Goal: Information Seeking & Learning: Learn about a topic

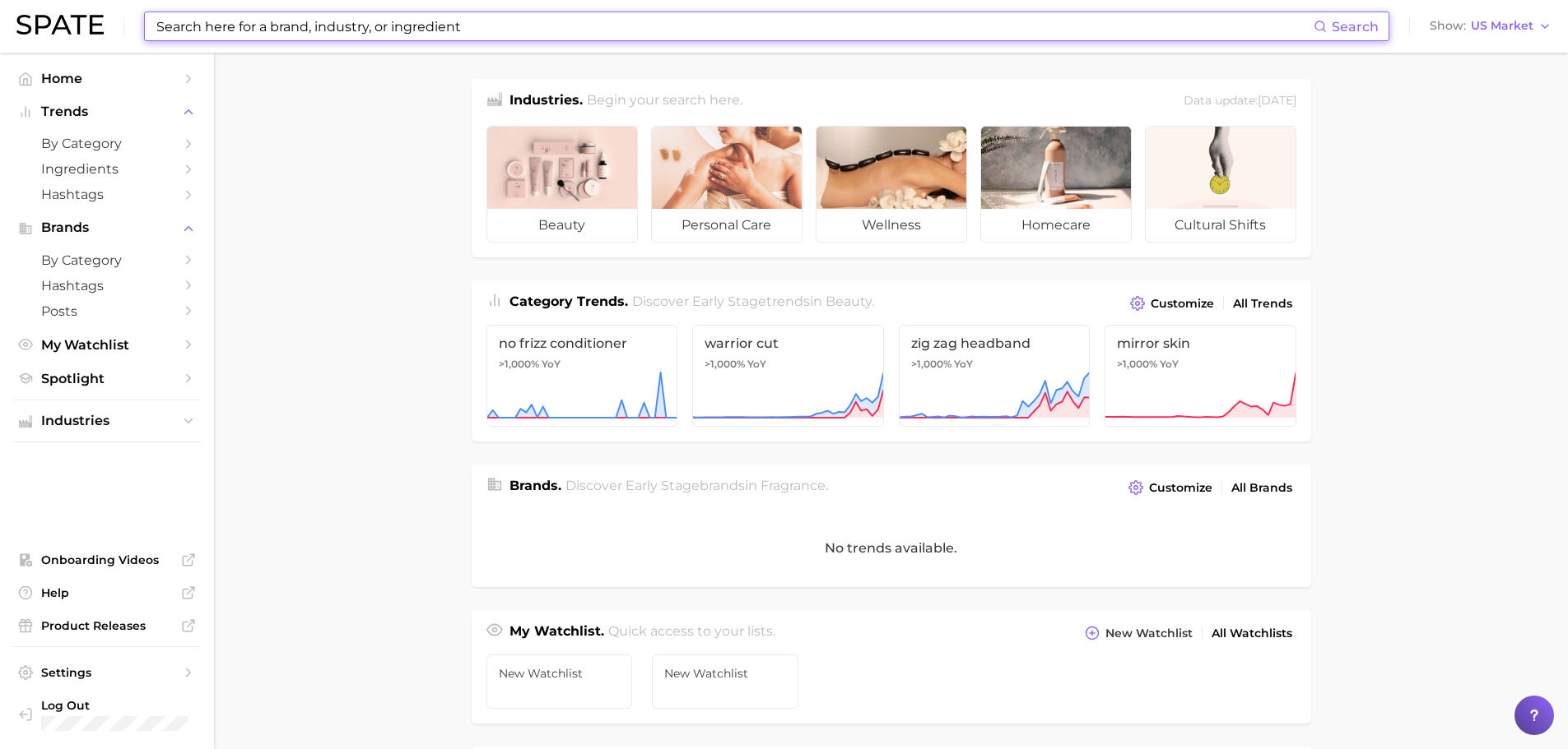
click at [339, 32] on input at bounding box center [734, 26] width 1159 height 28
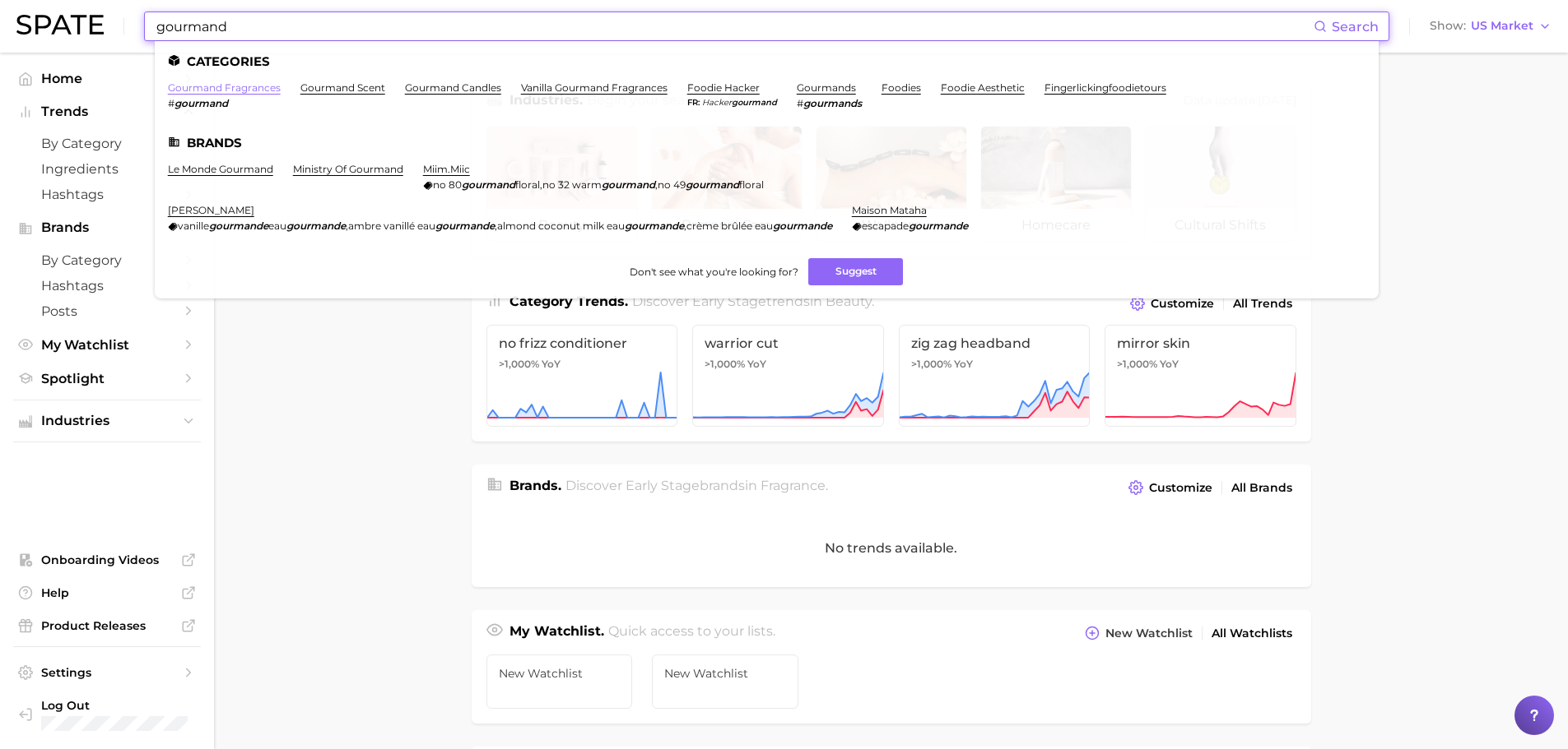
type input "gourmand"
click at [246, 89] on link "gourmand fragrances" at bounding box center [224, 88] width 113 height 12
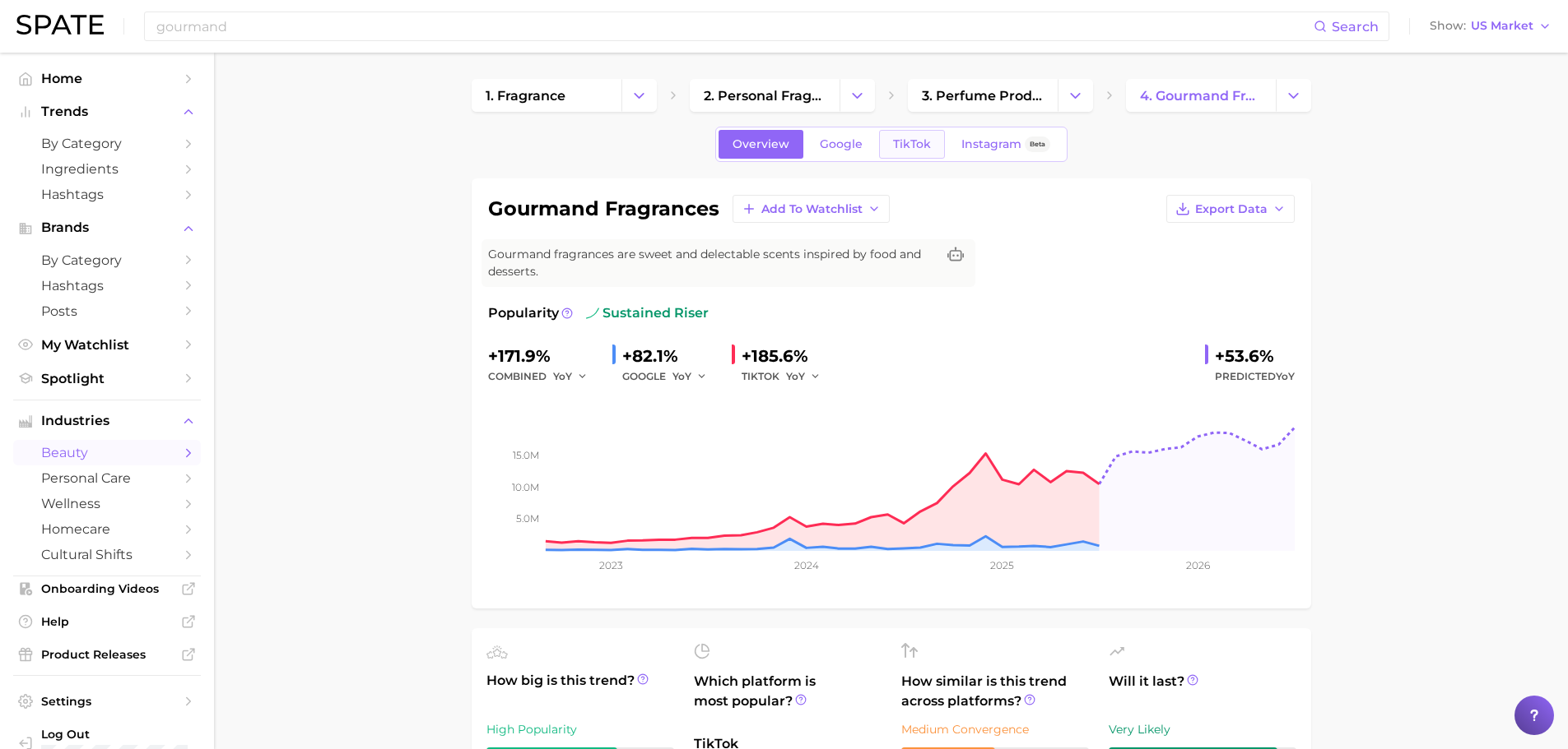
click at [894, 145] on span "TikTok" at bounding box center [912, 144] width 38 height 14
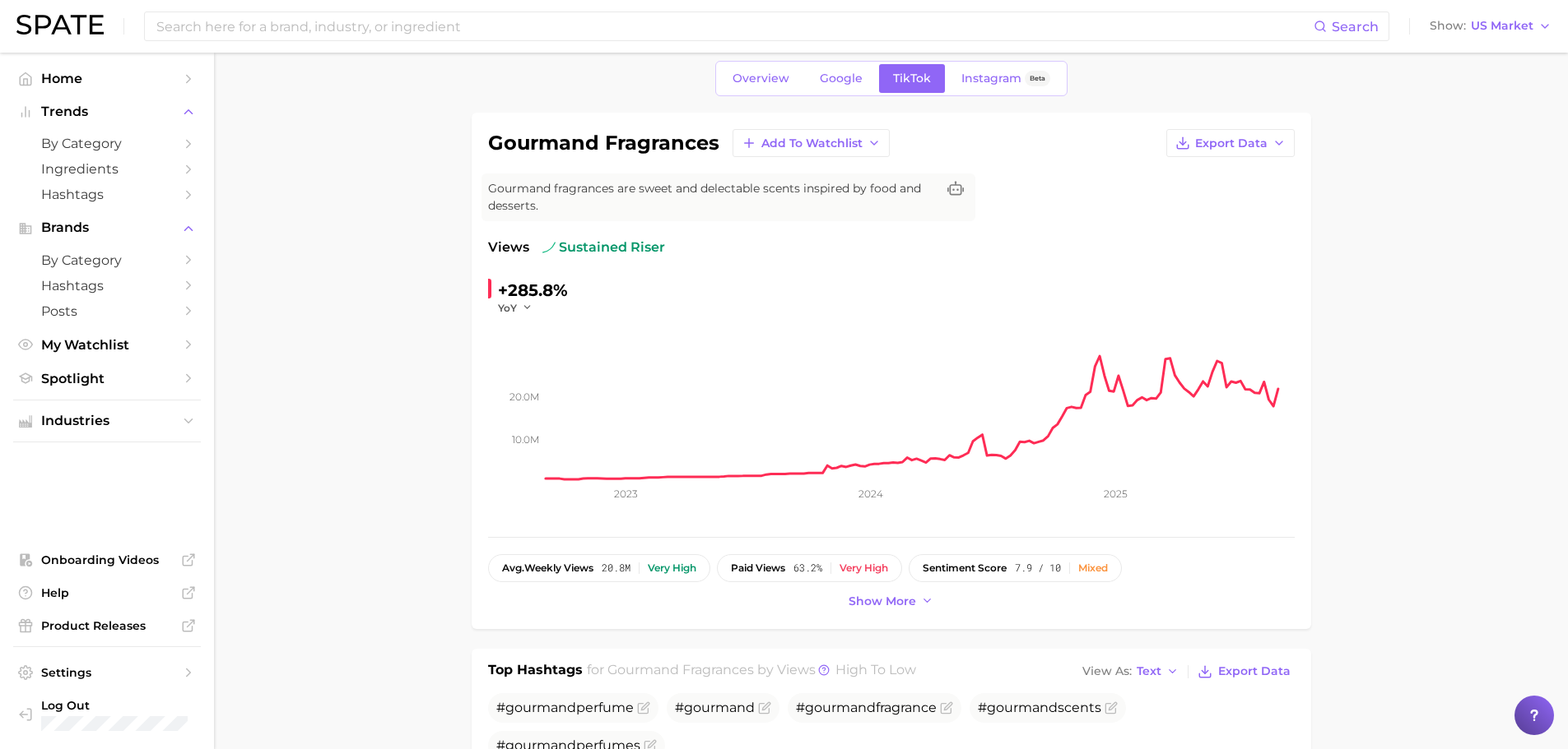
scroll to position [165, 0]
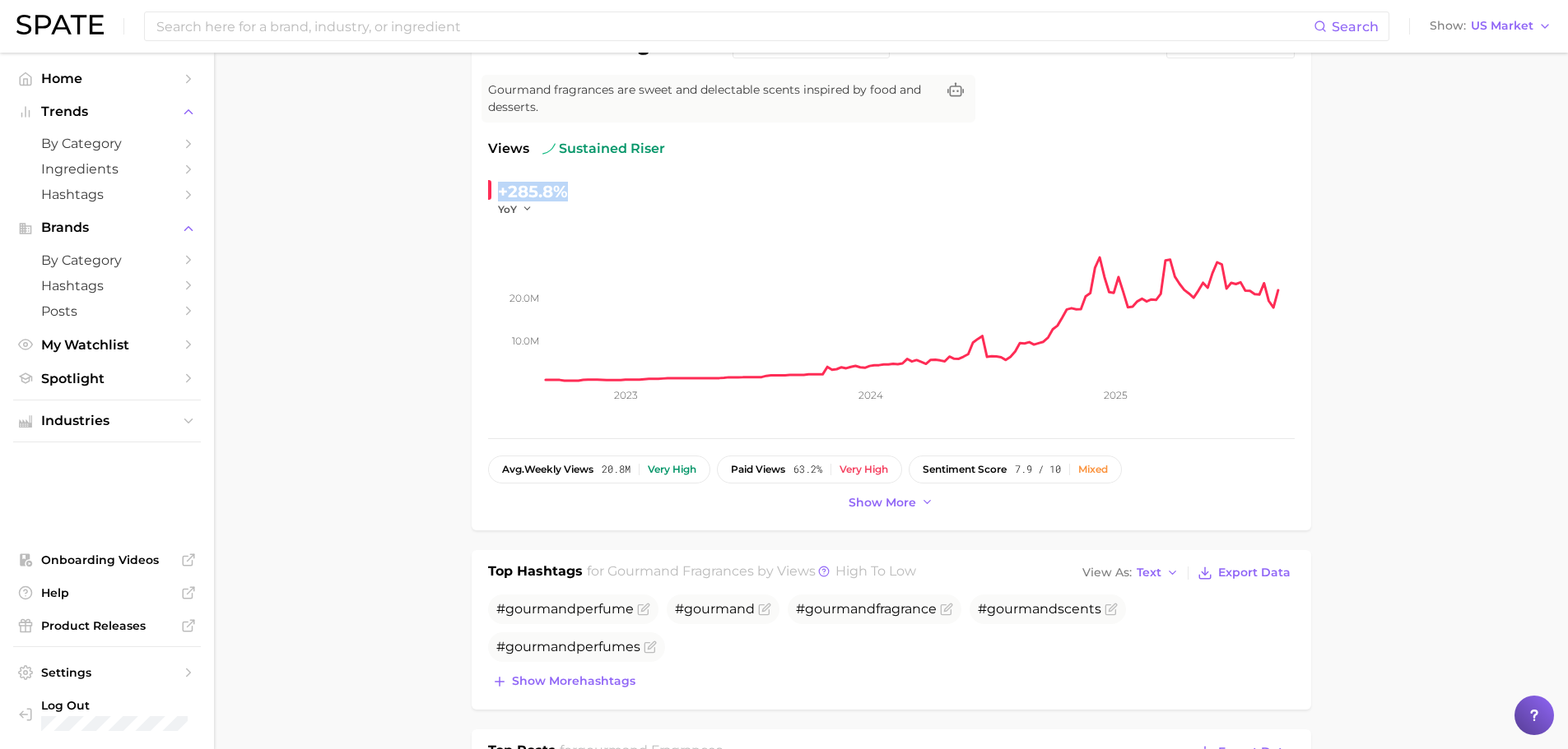
drag, startPoint x: 585, startPoint y: 192, endPoint x: 498, endPoint y: 193, distance: 87.0
click at [498, 193] on div "+285.8% YoY" at bounding box center [600, 198] width 225 height 38
copy div "+285.8%"
click at [522, 212] on icon "button" at bounding box center [527, 208] width 11 height 11
